Goal: Transaction & Acquisition: Book appointment/travel/reservation

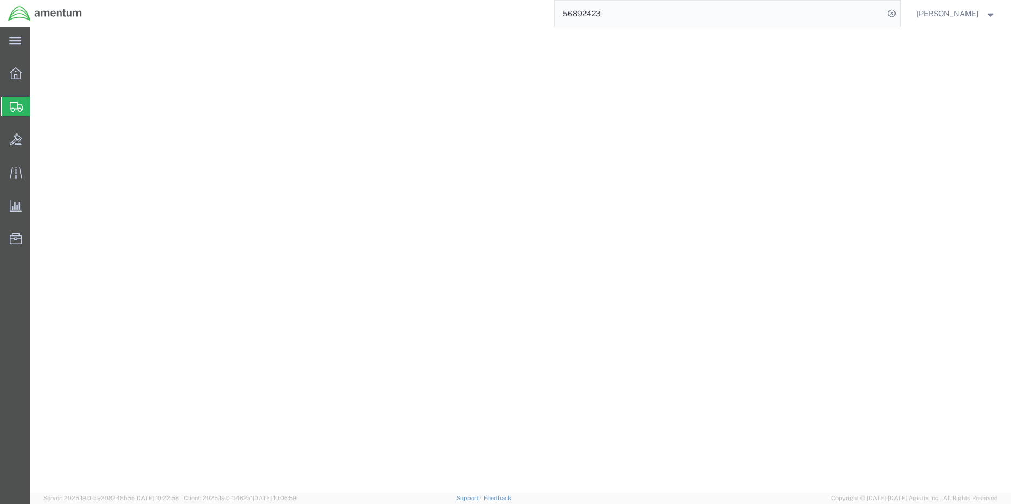
select select "PSNS"
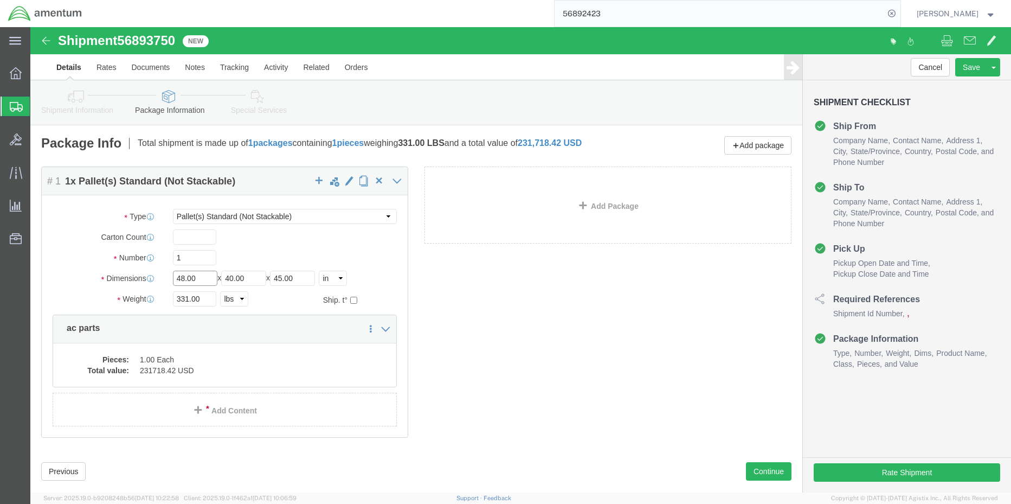
drag, startPoint x: 172, startPoint y: 260, endPoint x: 105, endPoint y: 258, distance: 67.3
click div "Dimensions Length 48.00 x Width 40.00 x Height 45.00 Select cm ft in"
type input "30"
type input "59"
type input "54"
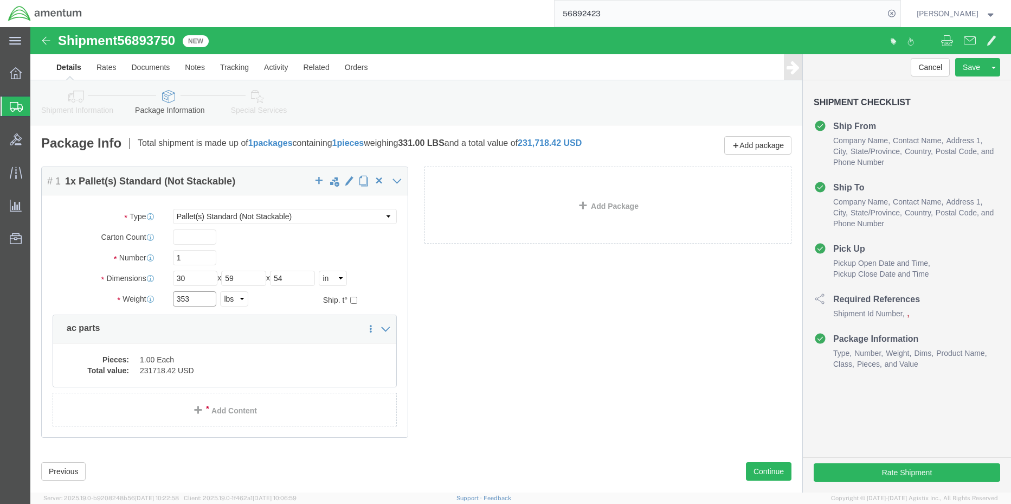
type input "353"
click div "Package Content # 1 1 x Pallet(s) Standard (Not Stackable) Package Type Select …"
click dd "1.00 Each"
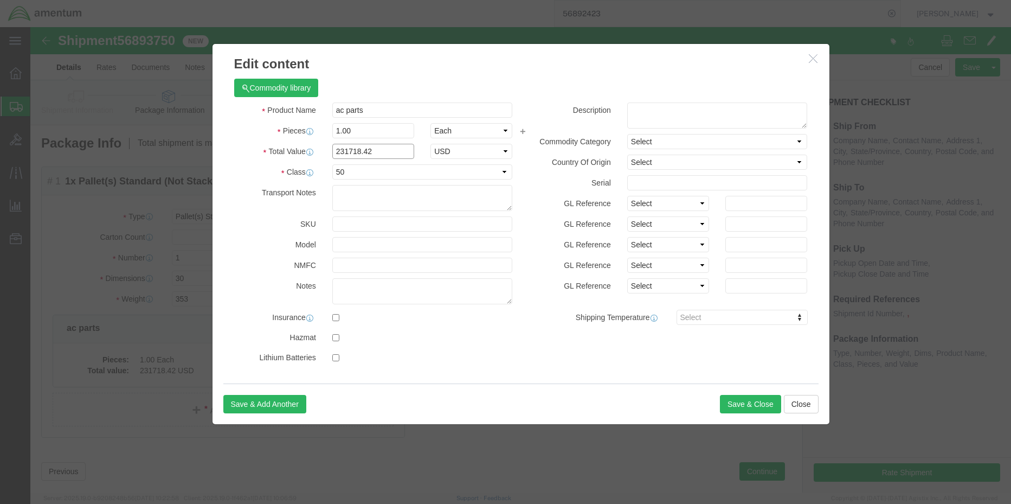
drag, startPoint x: 349, startPoint y: 124, endPoint x: 273, endPoint y: 121, distance: 76.0
click div "Total Value 231718.42 Select ADP AED AFN ALL AMD AOA ARS ATS AUD AWG AZN BAM BB…"
type input "10000"
select select "USD"
click button "Save & Close"
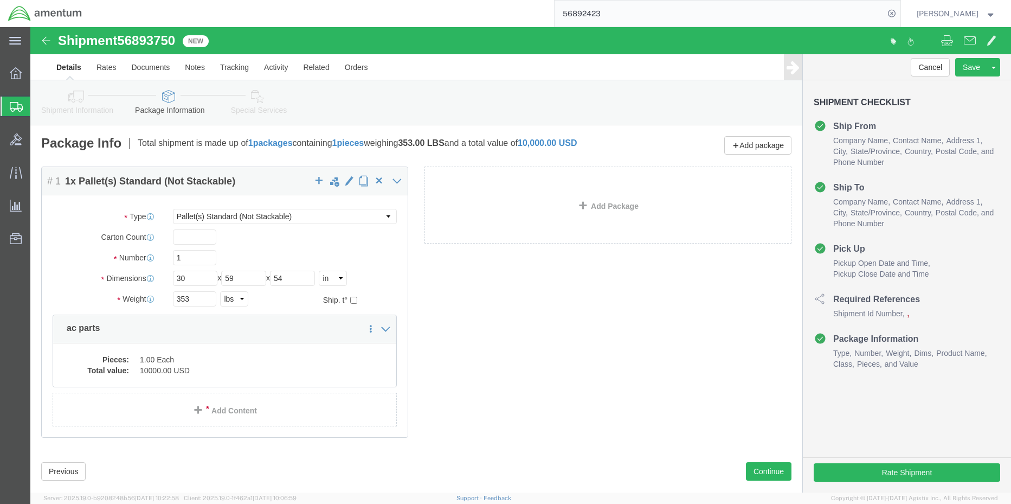
click icon
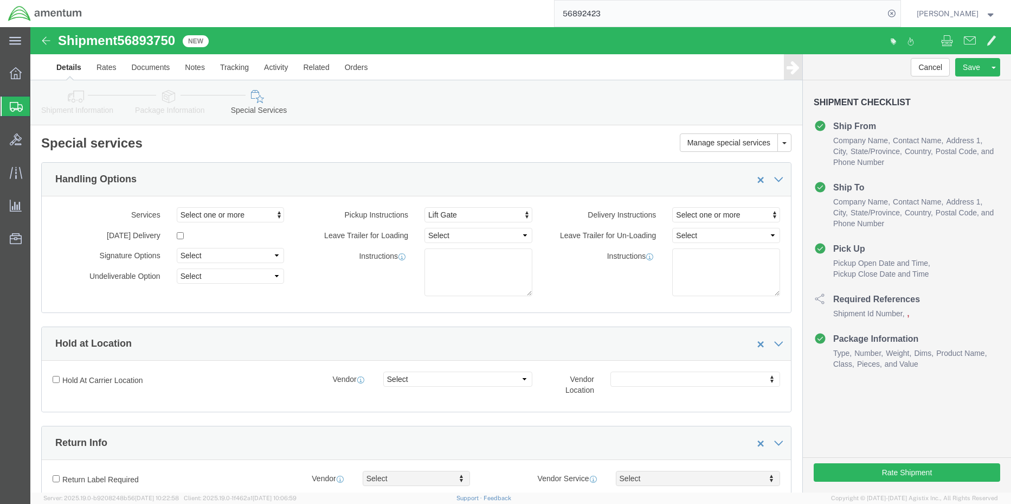
click icon
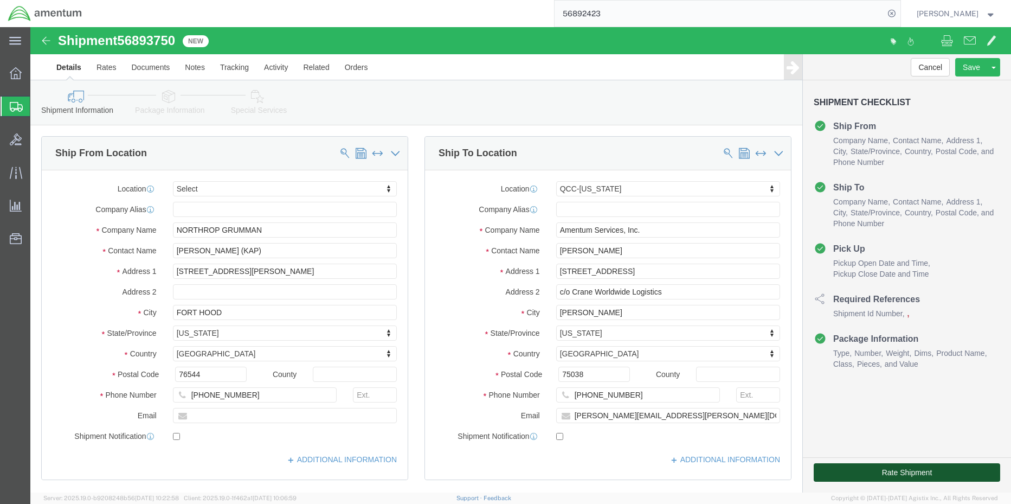
click button "Rate Shipment"
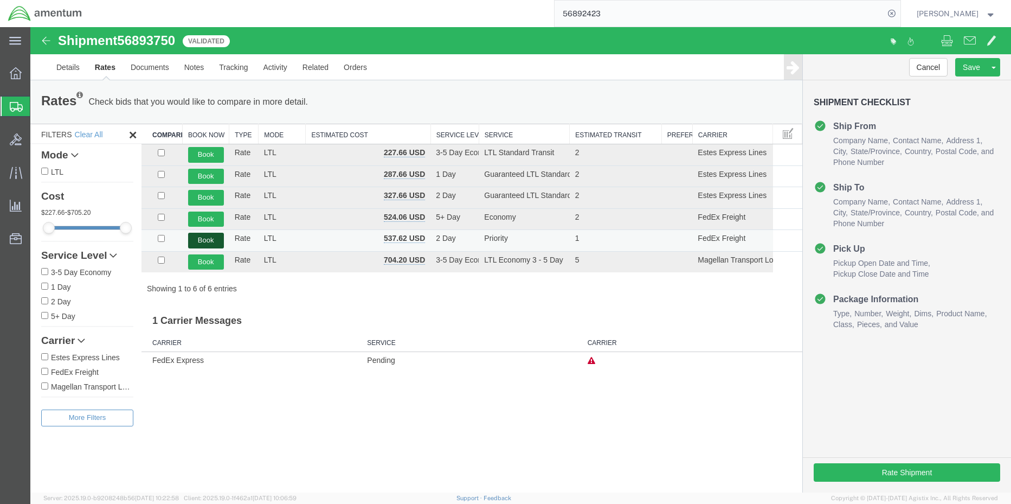
click at [199, 241] on button "Book" at bounding box center [206, 241] width 36 height 16
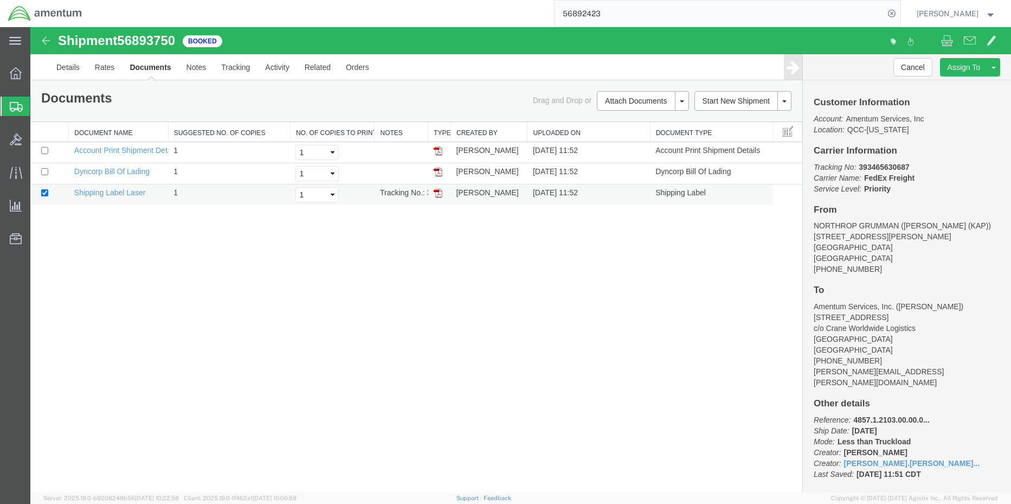
click at [437, 193] on img at bounding box center [438, 193] width 9 height 9
click at [440, 174] on img at bounding box center [438, 172] width 9 height 9
click at [55, 73] on link "Details" at bounding box center [68, 67] width 39 height 26
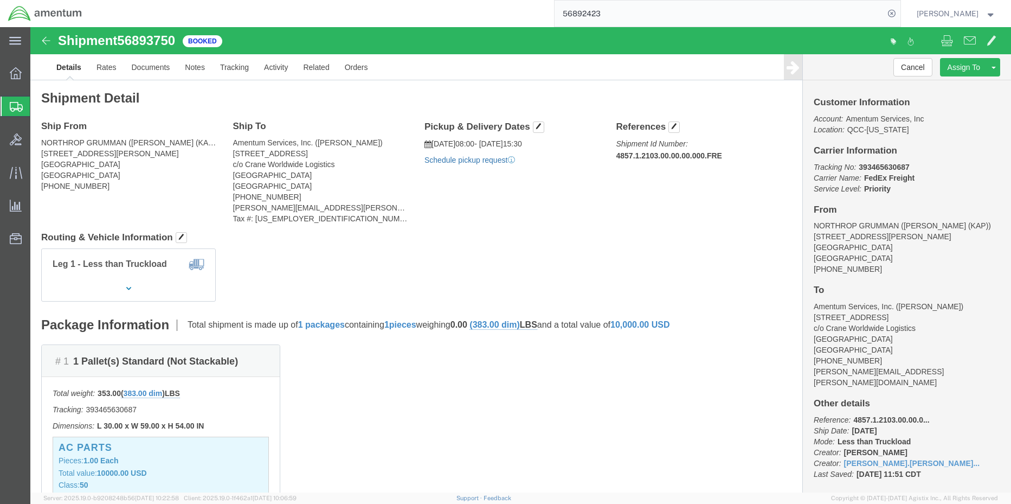
click link "Schedule pickup request"
click b "20250922WCO113031"
copy b "20250922WCO113031"
drag, startPoint x: 54, startPoint y: 105, endPoint x: 19, endPoint y: 69, distance: 50.2
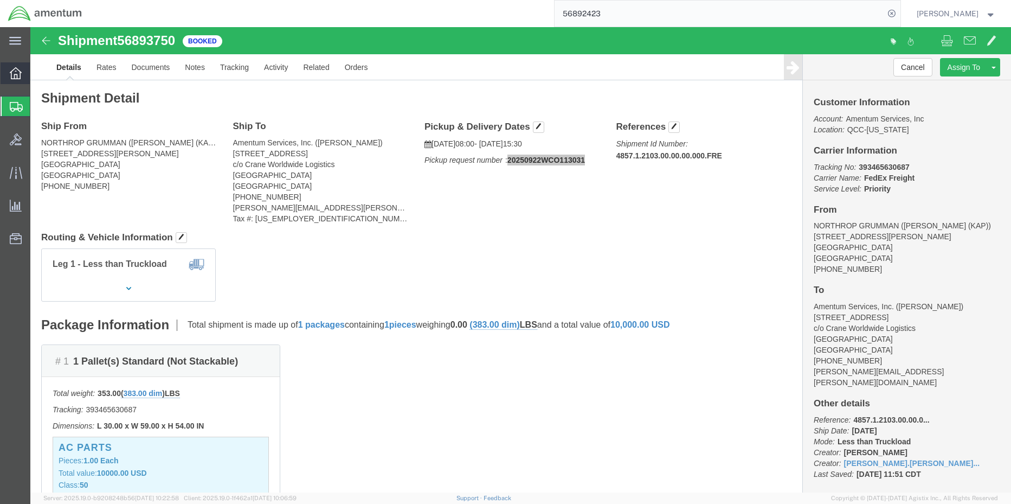
click at [19, 69] on icon at bounding box center [16, 73] width 12 height 12
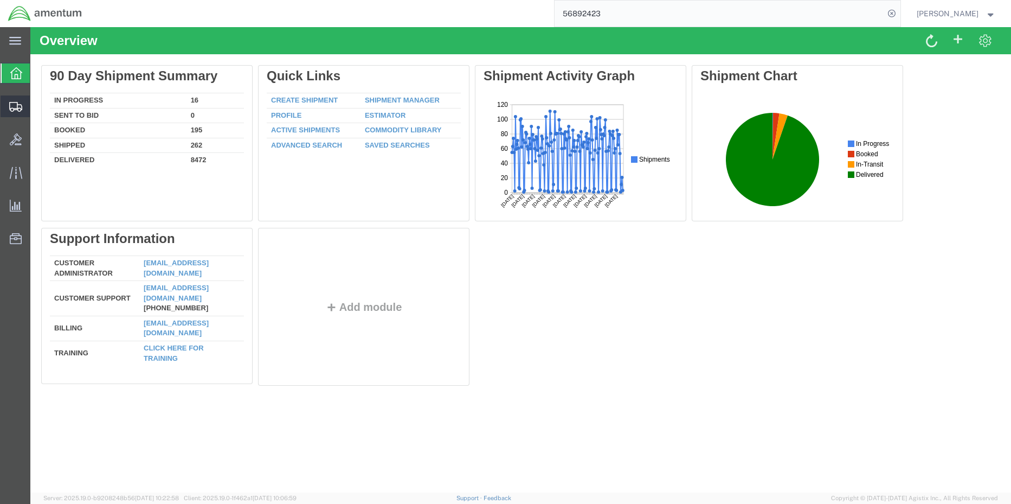
click at [0, 0] on span "Shipment Manager" at bounding box center [0, 0] width 0 height 0
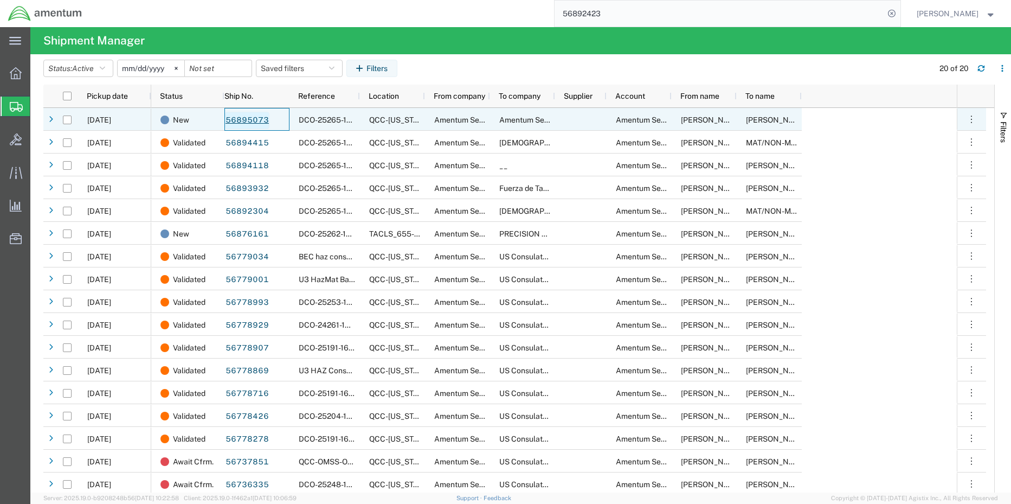
click at [235, 119] on link "56895073" at bounding box center [247, 120] width 44 height 17
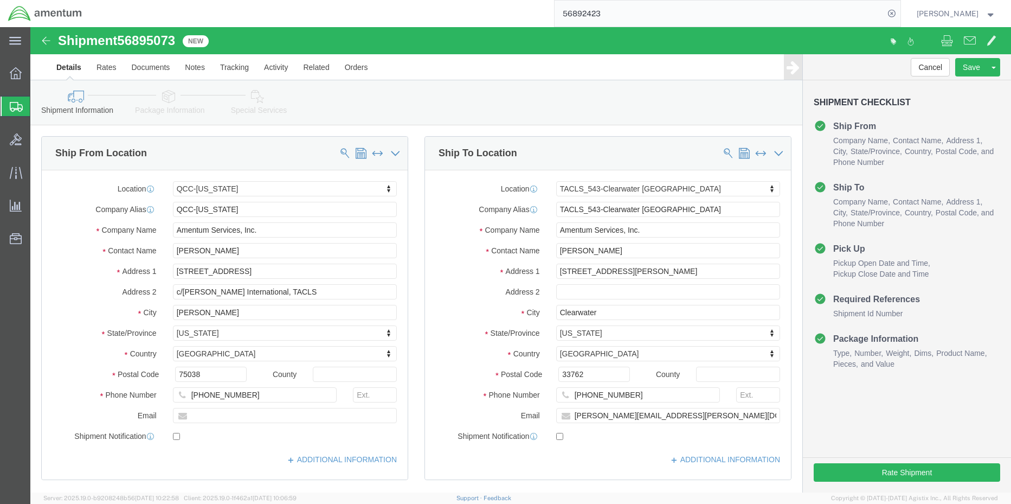
select select "42668"
select select "60191"
click button "Rate Shipment"
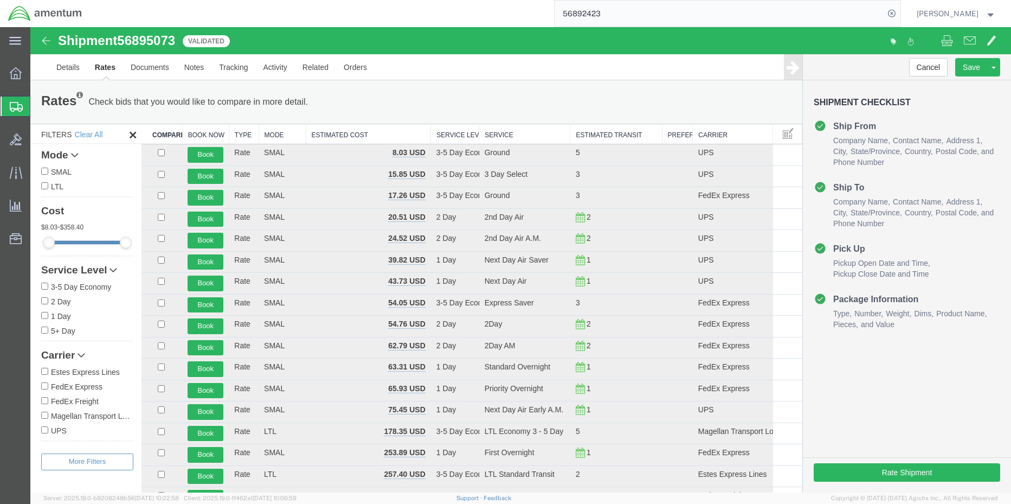
click at [42, 386] on input "FedEx Express" at bounding box center [44, 385] width 7 height 7
checkbox input "true"
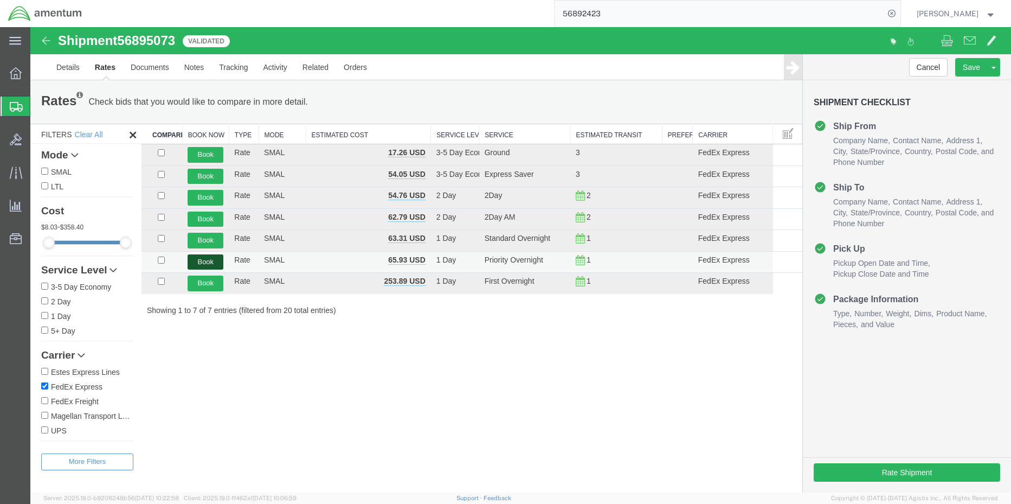
click at [200, 258] on button "Book" at bounding box center [206, 262] width 36 height 16
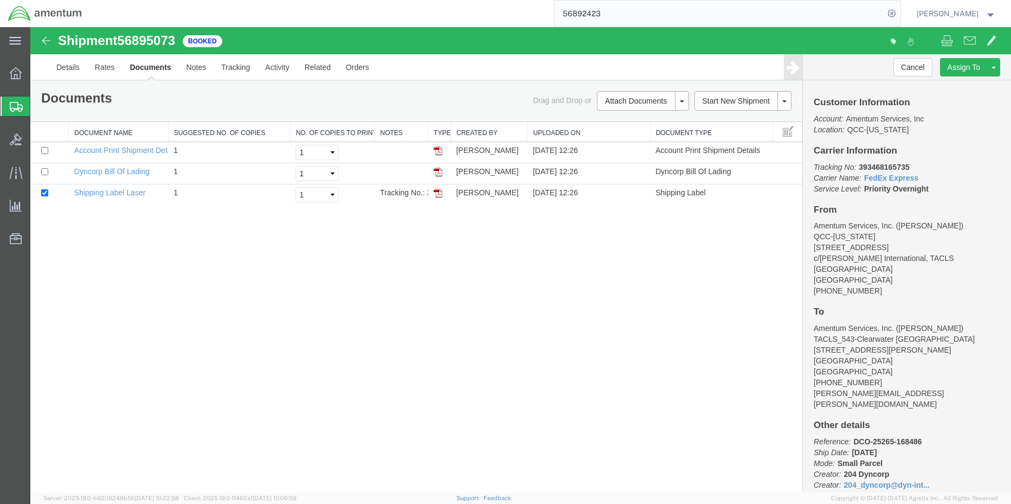
click at [897, 164] on b "393468165735" at bounding box center [884, 167] width 50 height 9
copy b "393468165735"
click at [434, 191] on img at bounding box center [438, 193] width 9 height 9
